Goal: Transaction & Acquisition: Download file/media

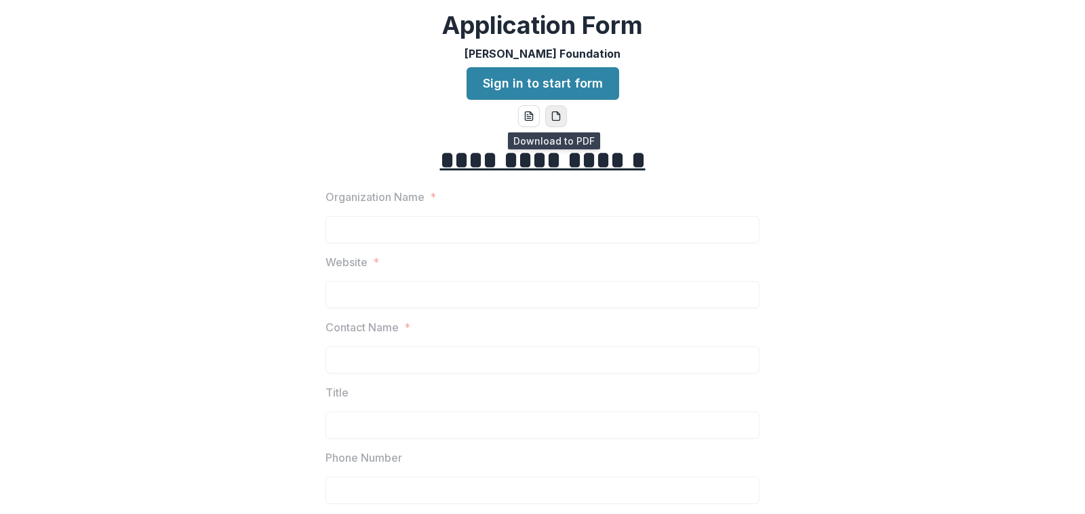
click at [558, 123] on button "pdf-download" at bounding box center [556, 116] width 22 height 22
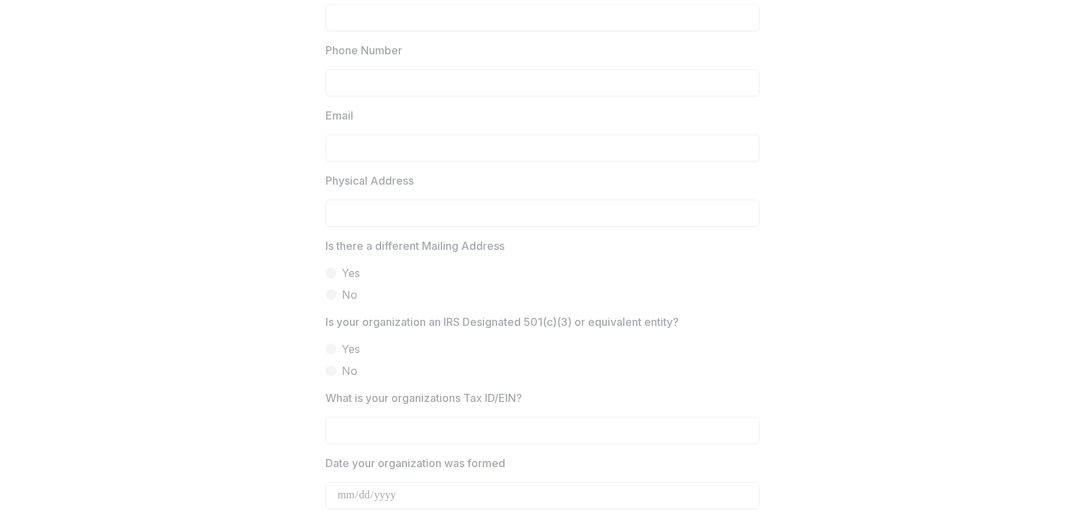
scroll to position [475, 0]
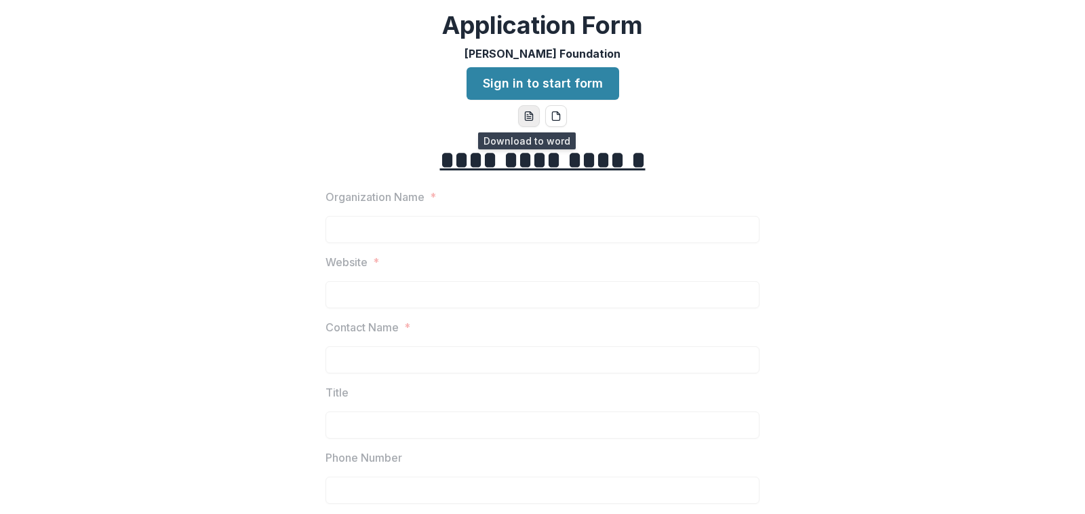
click at [525, 116] on icon "word-download" at bounding box center [528, 116] width 7 height 9
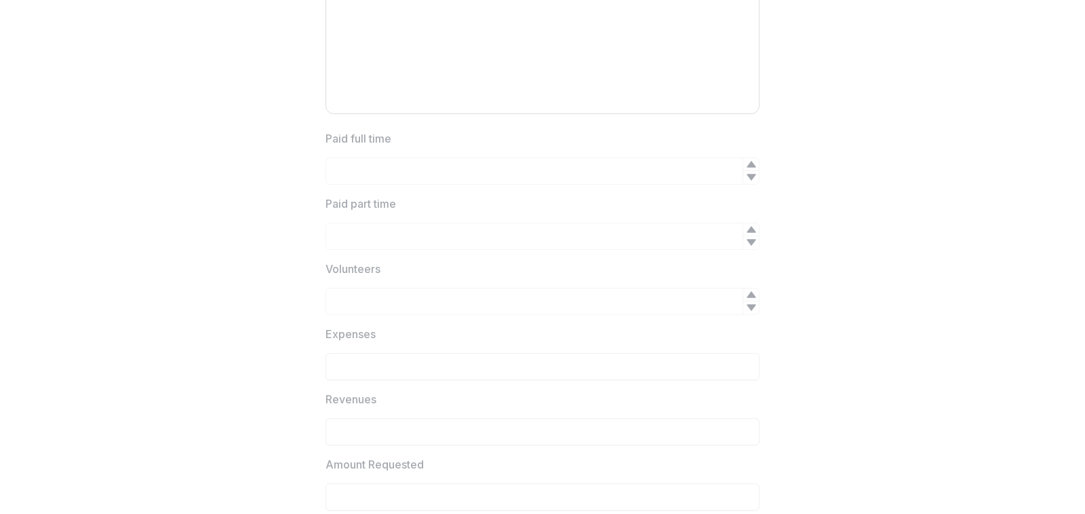
scroll to position [1767, 0]
